Goal: Task Accomplishment & Management: Manage account settings

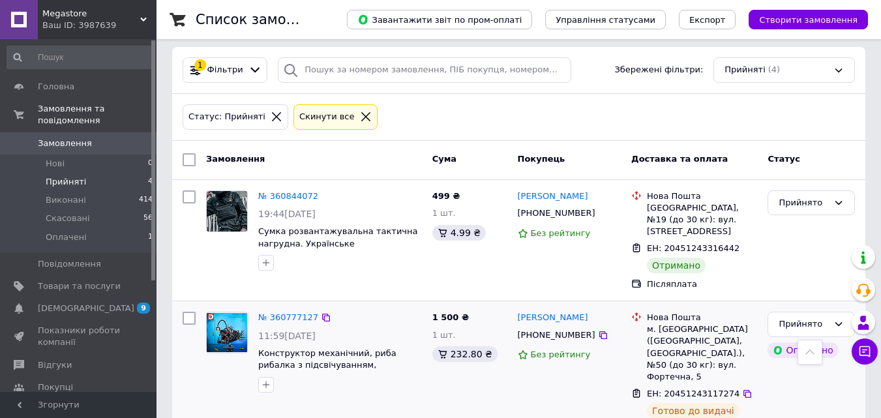
scroll to position [217, 0]
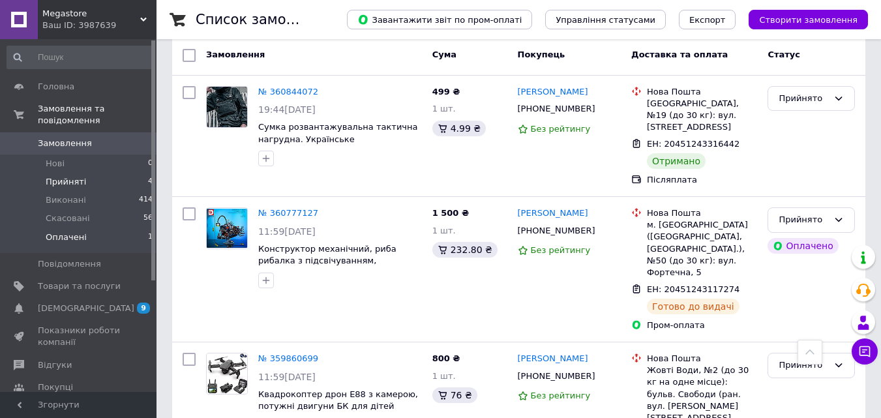
click at [69, 232] on span "Оплачені" at bounding box center [66, 238] width 41 height 12
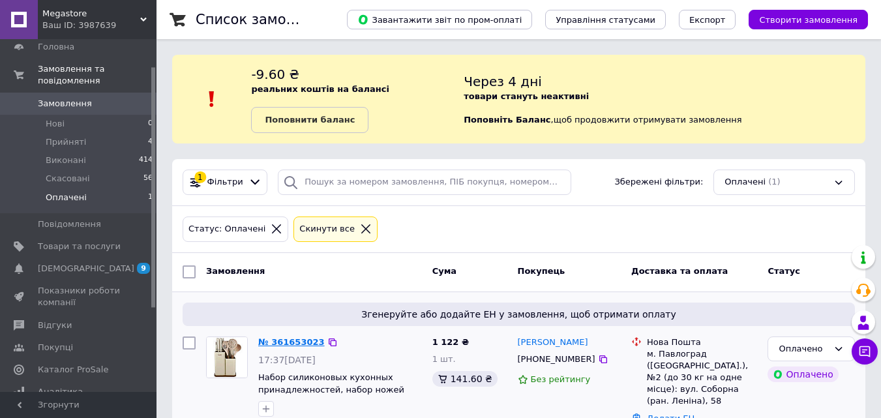
scroll to position [50, 0]
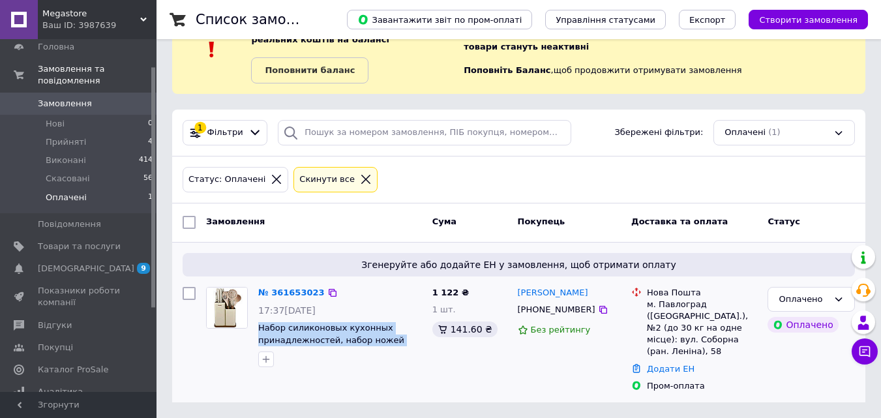
drag, startPoint x: 258, startPoint y: 322, endPoint x: 412, endPoint y: 341, distance: 155.2
click at [412, 341] on div "№ 361653023 17:37[DATE] Набор силиконовых кухонных принадлежностей, набор ножей…" at bounding box center [340, 327] width 174 height 91
copy span "Набор силиконовых кухонных принадлежностей, набор ножей Magio"
click at [51, 241] on span "Товари та послуги" at bounding box center [79, 247] width 83 height 12
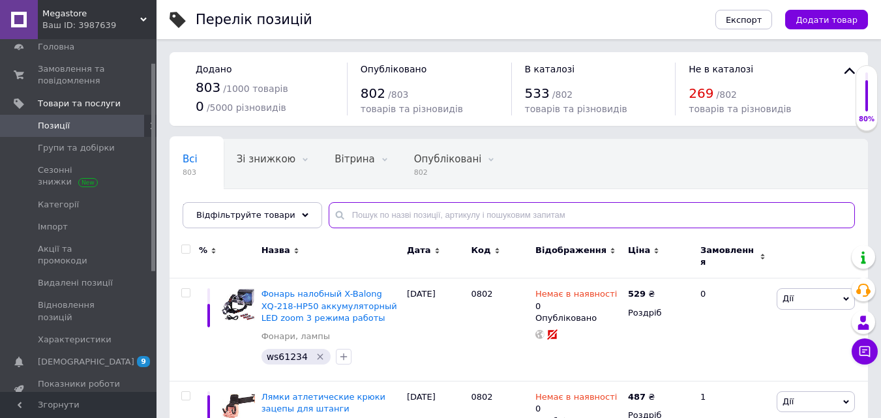
click at [391, 222] on input "text" at bounding box center [592, 215] width 526 height 26
click at [409, 215] on input "text" at bounding box center [592, 215] width 526 height 26
paste input "Набор силиконовых кухонных принадлежностей, набор ножей Magio"
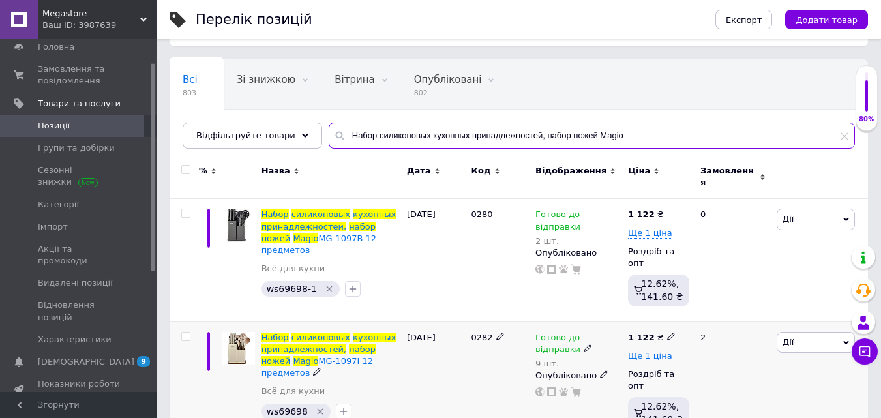
scroll to position [87, 0]
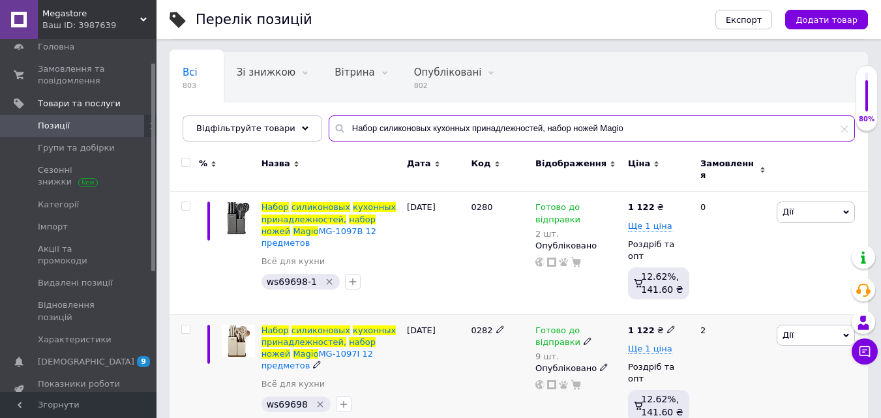
type input "Набор силиконовых кухонных принадлежностей, набор ножей Magio"
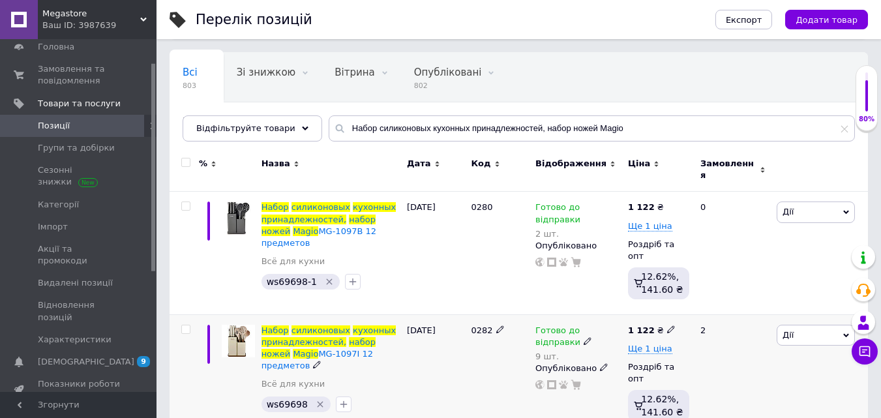
click at [282, 399] on span "ws69698" at bounding box center [287, 404] width 41 height 10
copy span "ws69698"
